Goal: Check status

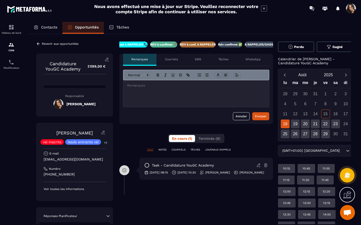
scroll to position [7, 0]
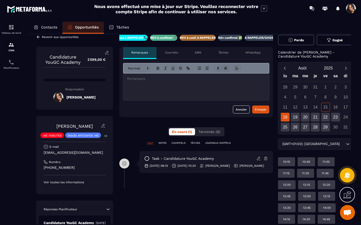
click at [231, 38] on p "Rdv confirmé ✅" at bounding box center [230, 38] width 24 height 4
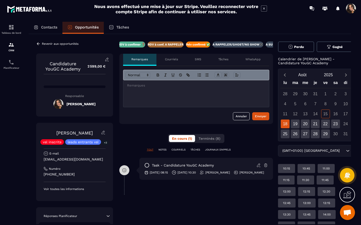
scroll to position [0, 75]
click at [41, 43] on div "Revenir aux opportunités" at bounding box center [57, 44] width 42 height 5
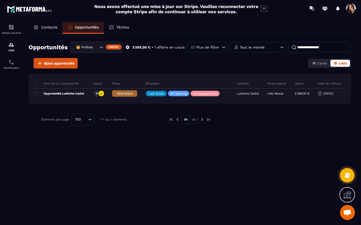
click at [102, 47] on icon "Search for option" at bounding box center [101, 47] width 5 height 5
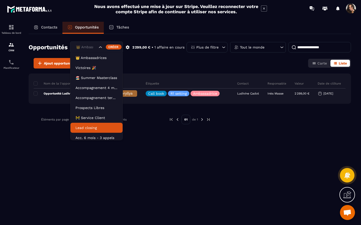
click at [92, 131] on li "Lead closing" at bounding box center [96, 128] width 52 height 10
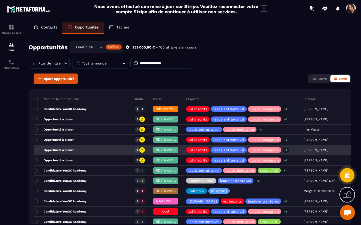
click at [87, 153] on div "Opportunité à closer" at bounding box center [82, 151] width 96 height 10
